Goal: Information Seeking & Learning: Understand process/instructions

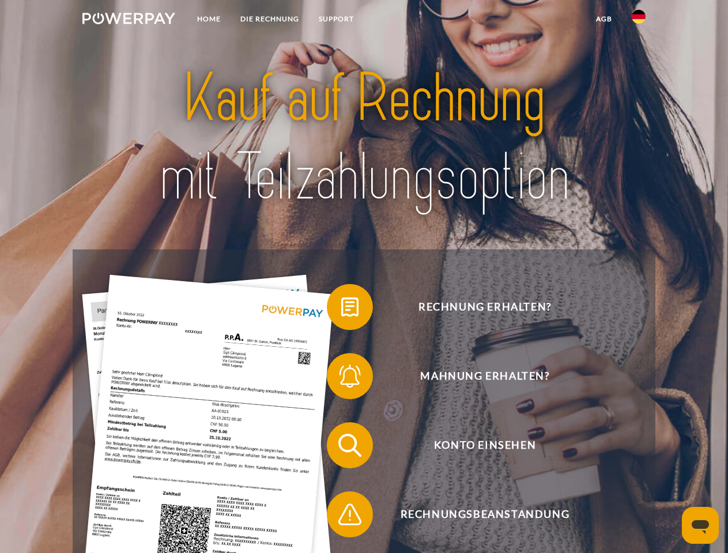
click at [128, 20] on img at bounding box center [128, 19] width 93 height 12
click at [638, 20] on img at bounding box center [638, 17] width 14 height 14
click at [603, 19] on link "agb" at bounding box center [604, 19] width 36 height 21
click at [341, 309] on span at bounding box center [333, 307] width 58 height 58
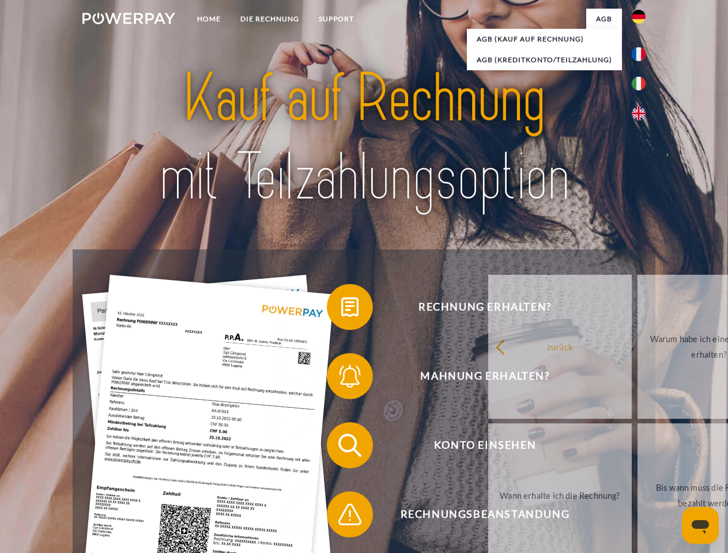
click at [341, 379] on span at bounding box center [333, 376] width 58 height 58
click at [637, 448] on link "Bis wann muss die Rechnung bezahlt werden?" at bounding box center [708, 495] width 143 height 144
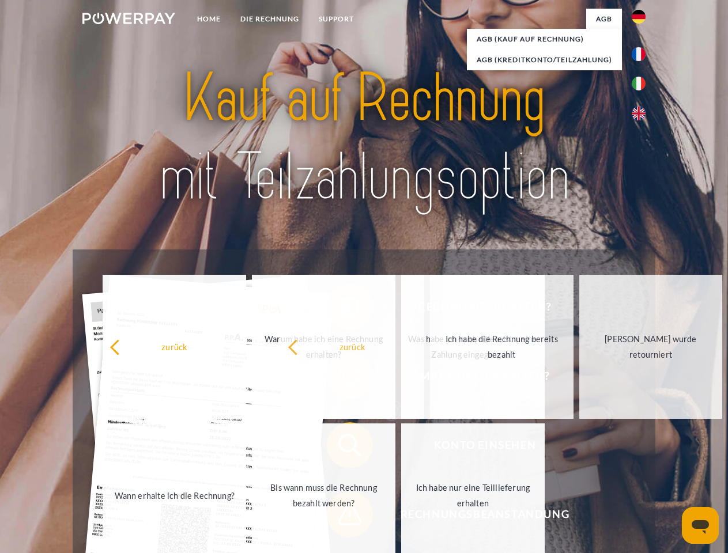
click at [341, 517] on span at bounding box center [333, 515] width 58 height 58
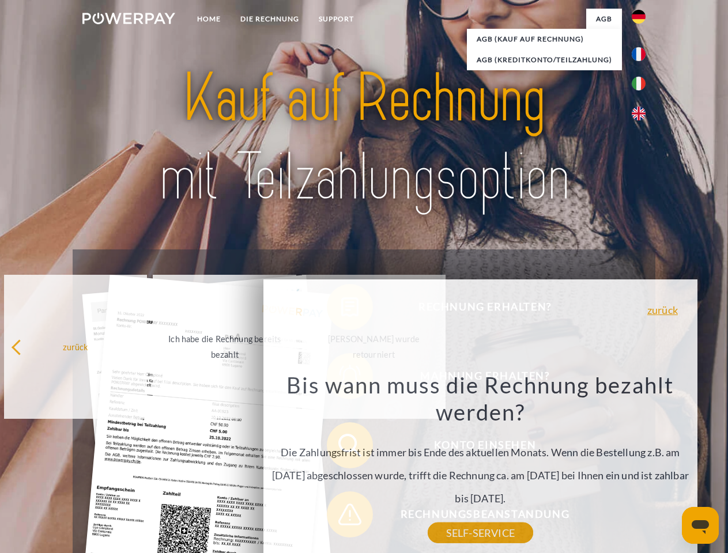
click at [700, 525] on icon "Messaging-Fenster öffnen" at bounding box center [699, 527] width 17 height 14
